Goal: Information Seeking & Learning: Learn about a topic

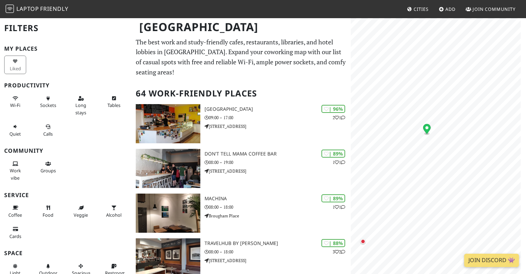
click at [427, 129] on icon "Map marker" at bounding box center [427, 129] width 8 height 10
click at [526, 88] on html "Laptop Friendly Cities Add Join Community Edinburgh Filters My Places Liked Pro…" at bounding box center [263, 137] width 526 height 274
click at [455, 141] on div "Map marker" at bounding box center [454, 141] width 6 height 6
click at [16, 100] on button "Wi-Fi" at bounding box center [15, 102] width 22 height 19
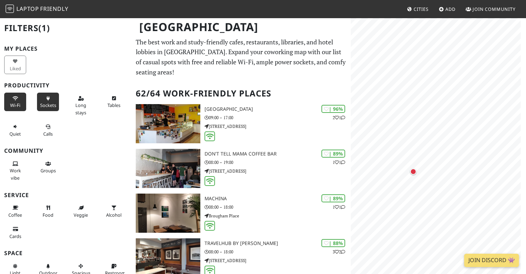
click at [46, 101] on button "Sockets" at bounding box center [48, 102] width 22 height 19
click at [44, 130] on button "Calls" at bounding box center [48, 130] width 22 height 19
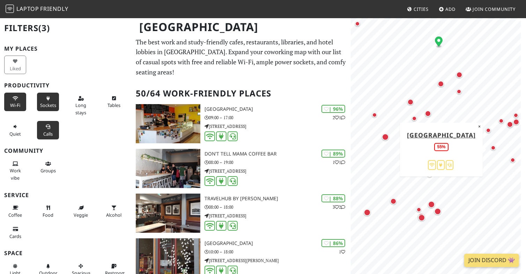
click at [494, 147] on div "Map marker" at bounding box center [493, 147] width 5 height 5
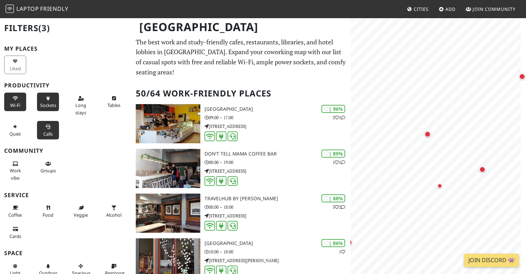
click at [48, 102] on span "Sockets" at bounding box center [48, 105] width 16 height 6
click at [46, 127] on icon at bounding box center [48, 127] width 6 height 5
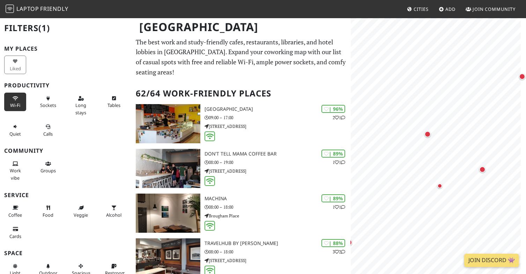
click at [22, 102] on button "Wi-Fi" at bounding box center [15, 102] width 22 height 19
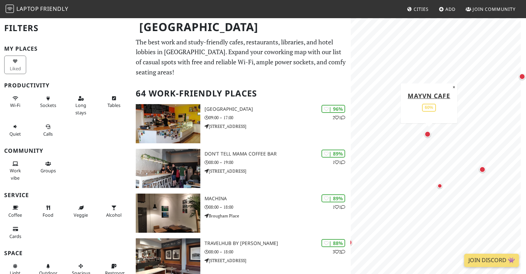
click at [426, 134] on div "Map marker" at bounding box center [428, 134] width 6 height 6
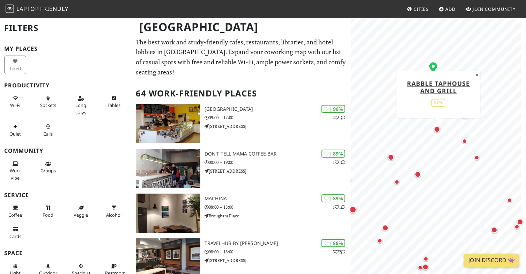
click at [436, 130] on div "Map marker" at bounding box center [437, 129] width 6 height 6
click at [466, 116] on div "Map marker" at bounding box center [465, 115] width 6 height 6
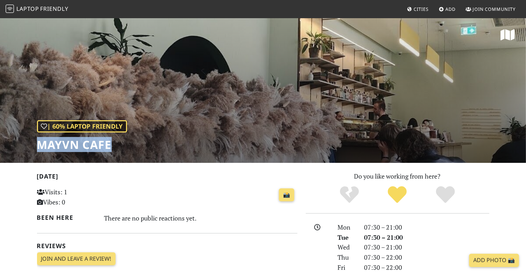
drag, startPoint x: 39, startPoint y: 146, endPoint x: 112, endPoint y: 146, distance: 72.6
click at [112, 146] on h1 "Mayvn Cafe" at bounding box center [82, 144] width 90 height 13
drag, startPoint x: 101, startPoint y: 145, endPoint x: 67, endPoint y: 147, distance: 33.9
copy h1 "Mayvn Cafe"
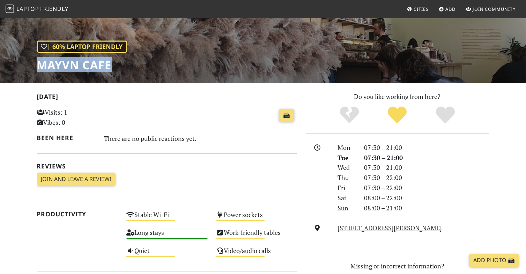
scroll to position [105, 0]
